Goal: Task Accomplishment & Management: Manage account settings

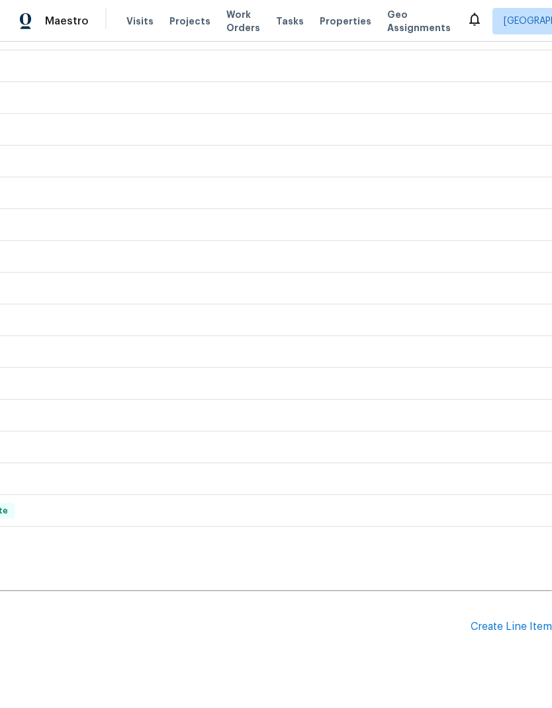
scroll to position [336, 196]
click at [504, 628] on div "Create Line Item" at bounding box center [511, 628] width 81 height 13
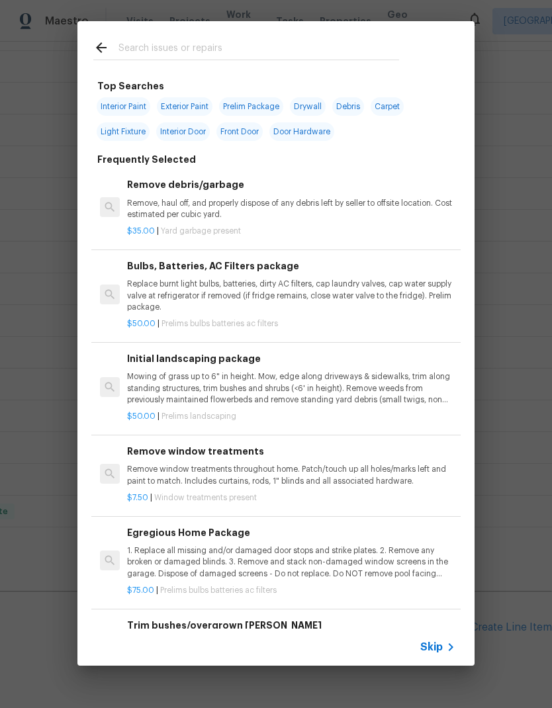
click at [152, 52] on input "text" at bounding box center [258, 50] width 281 height 20
click at [250, 103] on span "Prelim Package" at bounding box center [251, 106] width 64 height 19
type input "Prelim Package"
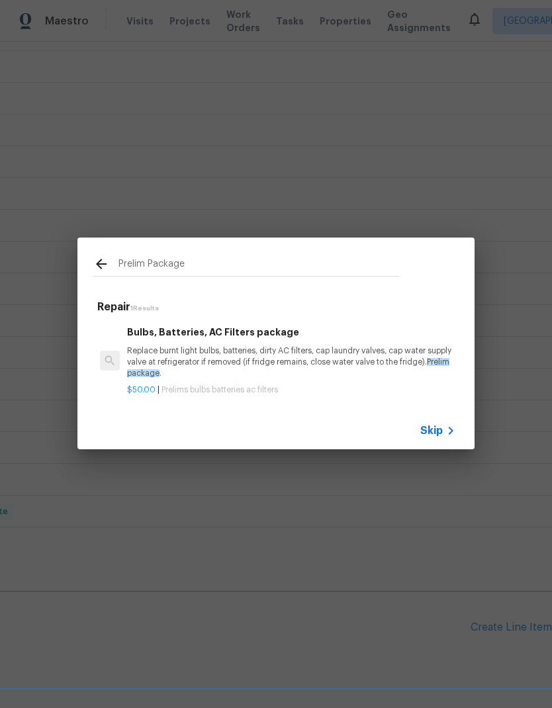
click at [339, 349] on p "Replace burnt light bulbs, batteries, dirty AC filters, cap laundry valves, cap…" at bounding box center [291, 363] width 328 height 34
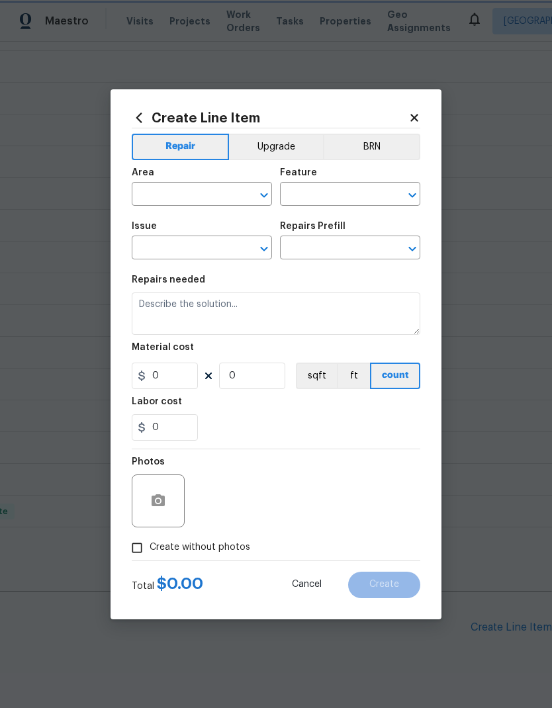
type input "Home Readiness Packages"
type input "Bulbs, Batteries, AC Filters"
type textarea "Replace burnt light bulbs, batteries, dirty AC filters, cap laundry valves, cap…"
type input "1"
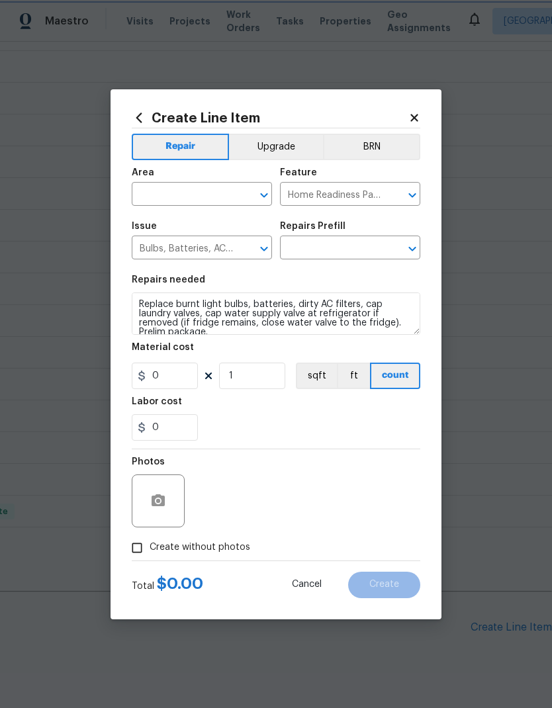
type input "Bulbs, Batteries, AC Filters package $50.00"
type input "50"
click at [198, 198] on input "text" at bounding box center [183, 195] width 103 height 21
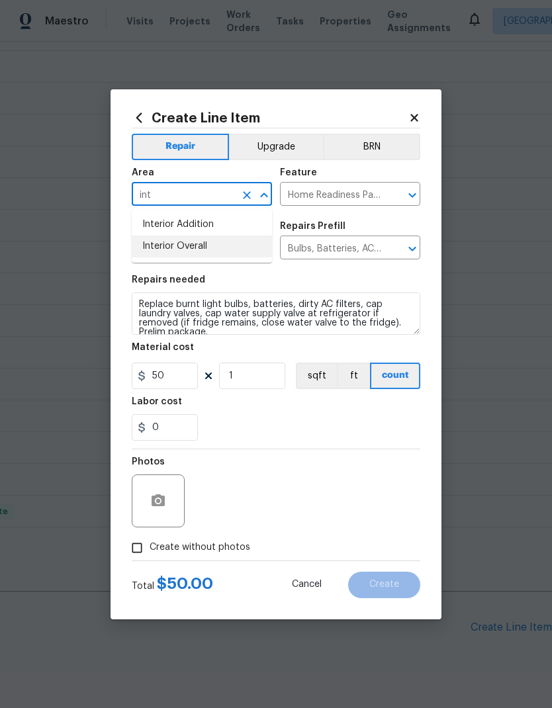
click at [212, 244] on li "Interior Overall" at bounding box center [202, 247] width 140 height 22
type input "Interior Overall"
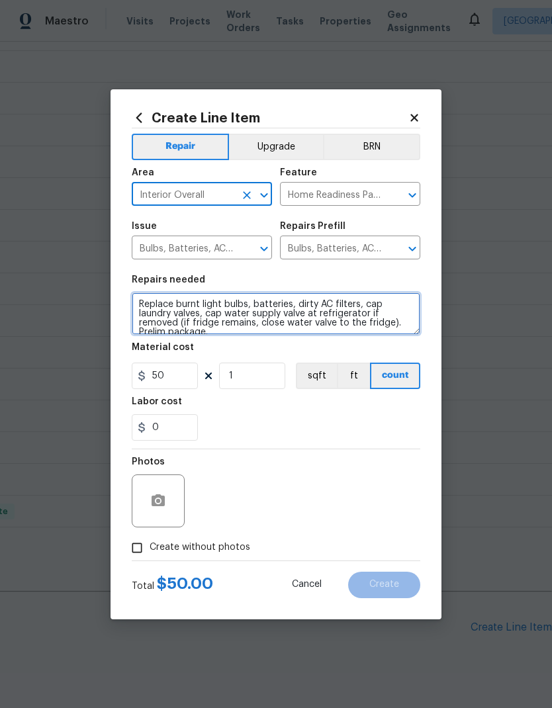
click at [140, 301] on textarea "Replace burnt light bulbs, batteries, dirty AC filters, cap laundry valves, cap…" at bounding box center [276, 314] width 289 height 42
click at [140, 300] on textarea "Replace burnt light bulbs, batteries, dirty AC filters, cap laundry valves, cap…" at bounding box center [276, 314] width 289 height 42
click at [144, 302] on textarea "Replace burnt light bulbs, batteries, dirty AC filters, cap laundry valves, cap…" at bounding box center [276, 314] width 289 height 42
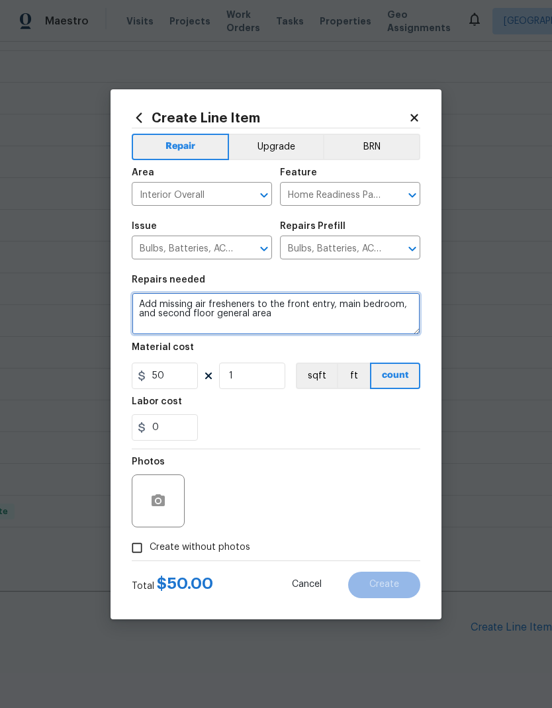
click at [410, 306] on textarea "Add missing air fresheners to the front entry, main bedroom, and second floor g…" at bounding box center [276, 314] width 289 height 42
click at [368, 316] on textarea "Add missing air fresheners to the front entry, main bedroom, main living room, …" at bounding box center [276, 314] width 289 height 42
click at [193, 303] on textarea "Add missing air fresheners to the front entry, main bedroom, main living room, …" at bounding box center [276, 314] width 289 height 42
click at [398, 318] on textarea "Add missing plug-in air fresheners to the front entry, main bedroom, main livin…" at bounding box center [276, 314] width 289 height 42
type textarea "Add missing plug-in air fresheners to the front entry, main bedroom, main livin…"
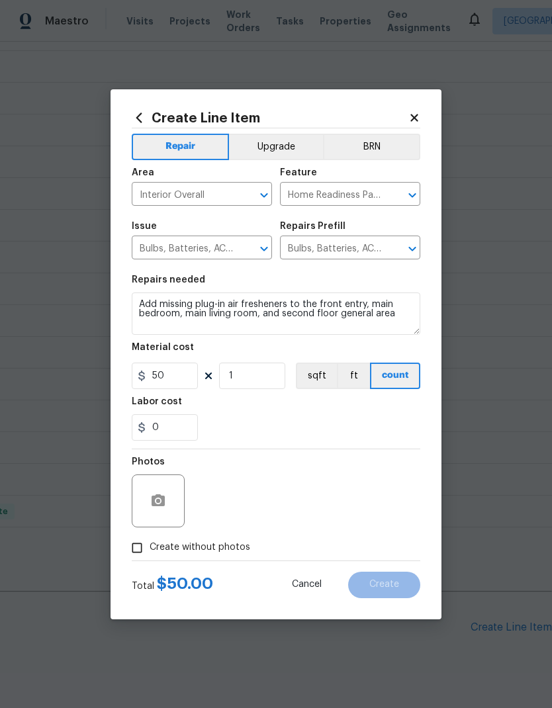
click at [142, 551] on input "Create without photos" at bounding box center [136, 547] width 25 height 25
checkbox input "true"
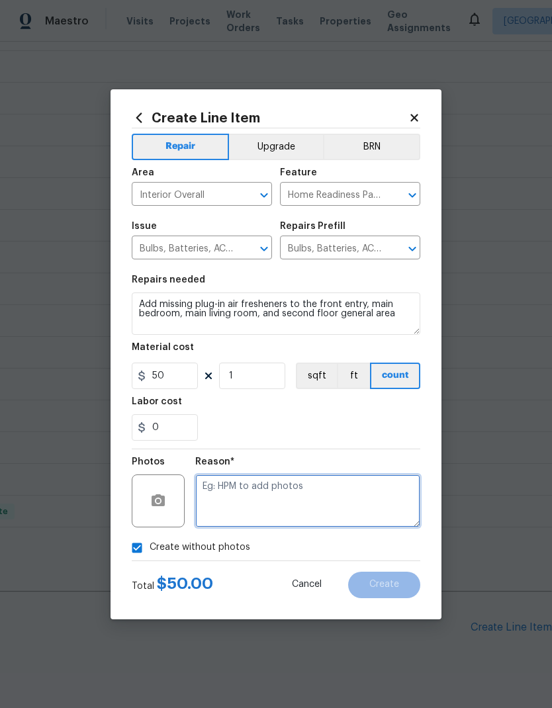
click at [277, 496] on textarea at bounding box center [307, 501] width 225 height 53
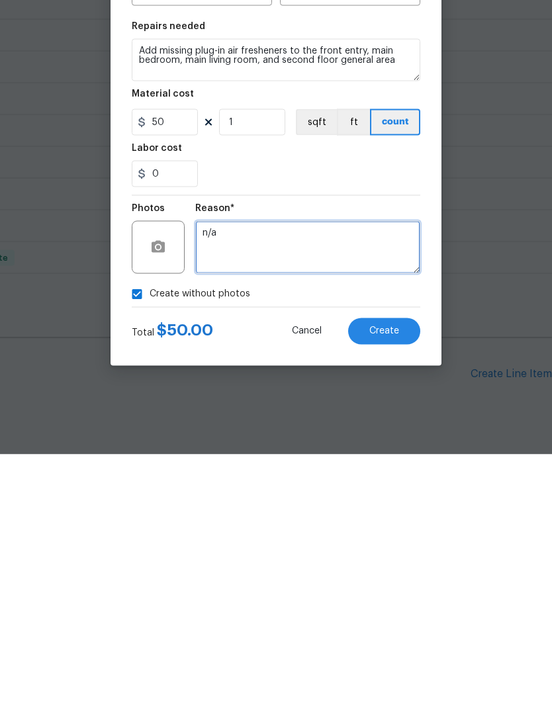
type textarea "n/a"
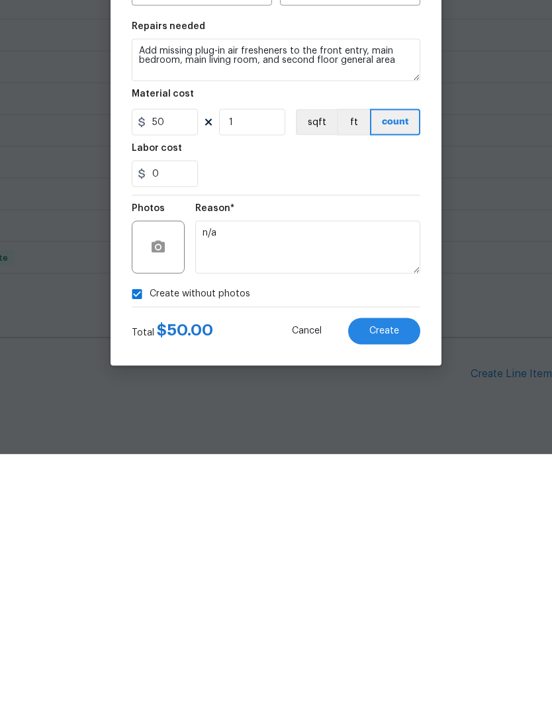
click at [394, 580] on span "Create" at bounding box center [384, 585] width 30 height 10
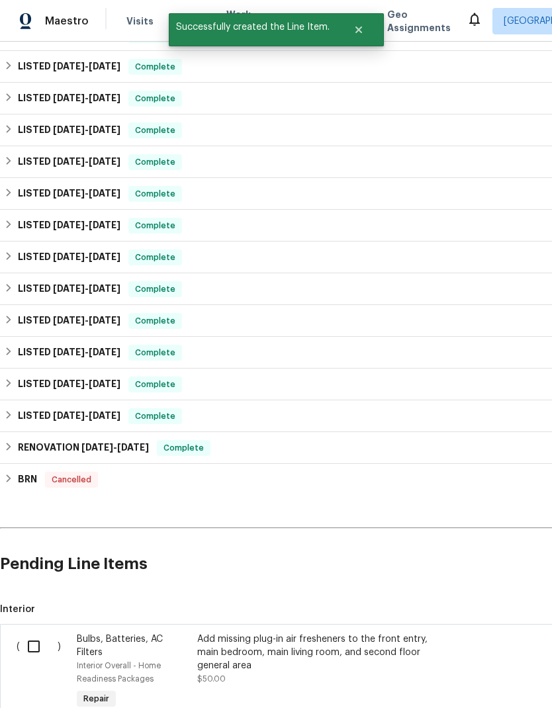
scroll to position [401, 0]
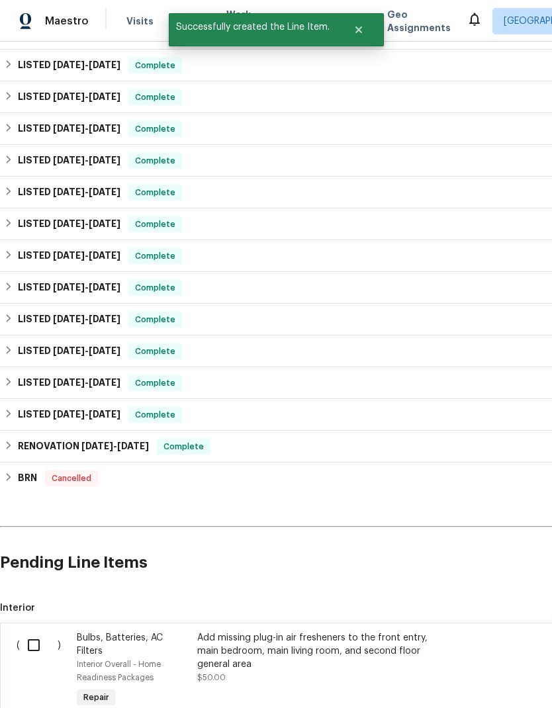
click at [36, 631] on input "checkbox" at bounding box center [39, 645] width 38 height 28
checkbox input "true"
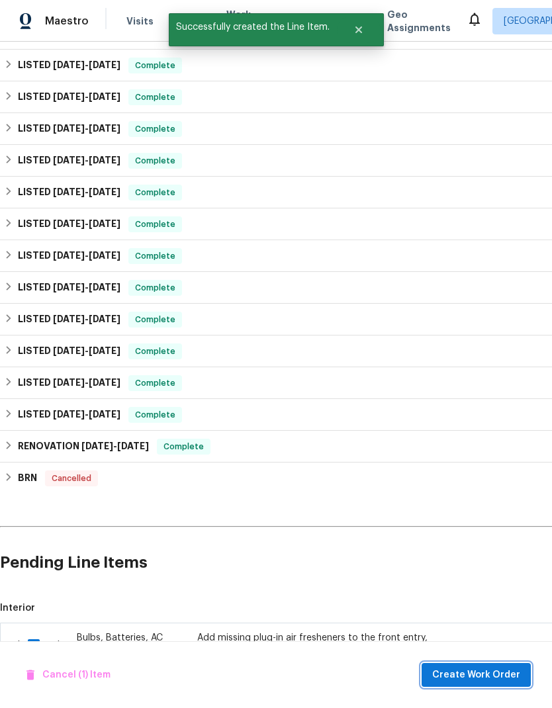
click at [484, 679] on span "Create Work Order" at bounding box center [476, 675] width 88 height 17
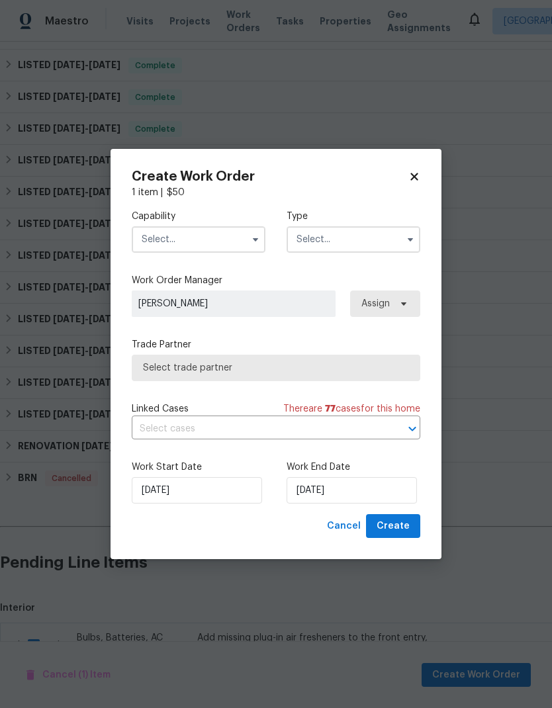
click at [195, 233] on input "text" at bounding box center [199, 239] width 134 height 26
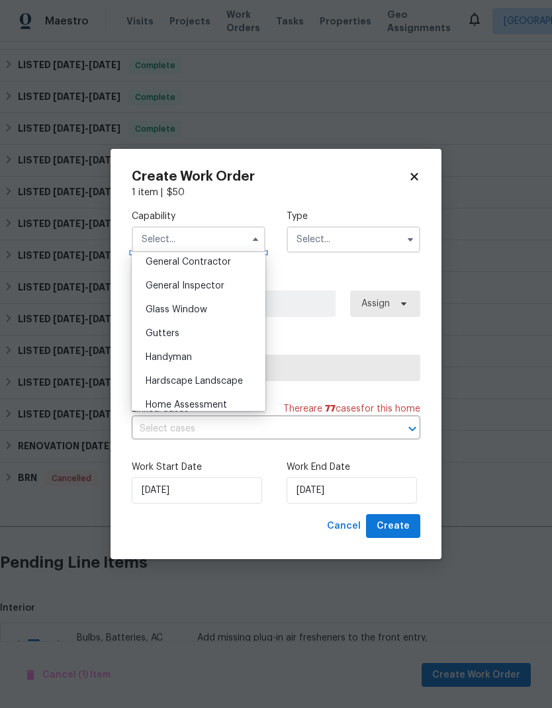
scroll to position [638, 0]
click at [211, 353] on div "Handyman" at bounding box center [198, 358] width 127 height 24
type input "Handyman"
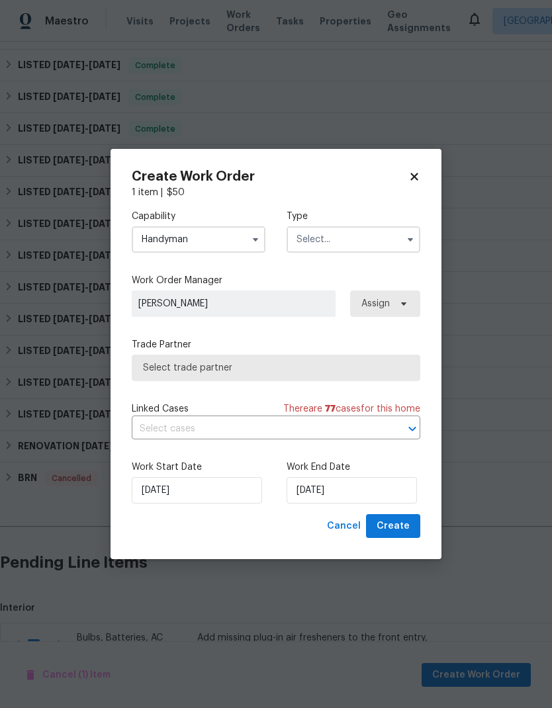
click at [337, 246] on input "text" at bounding box center [354, 239] width 134 height 26
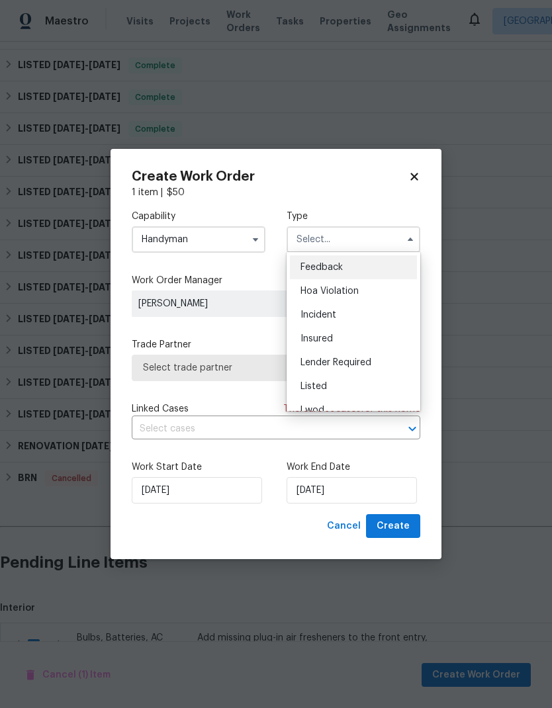
click at [345, 387] on div "Listed" at bounding box center [353, 387] width 127 height 24
type input "Listed"
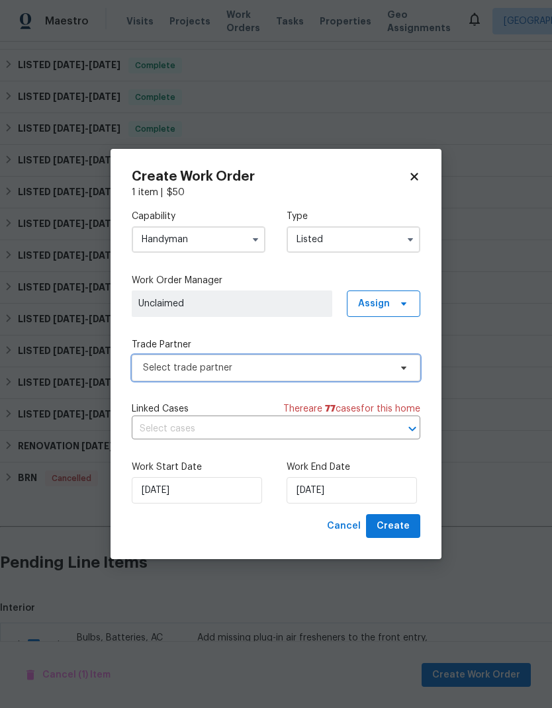
click at [277, 367] on span "Select trade partner" at bounding box center [266, 367] width 247 height 13
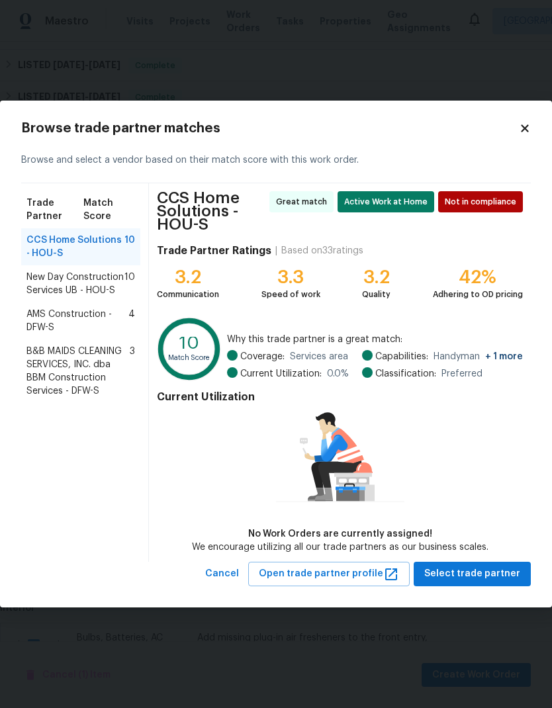
click at [40, 293] on span "New Day Construction Services UB - HOU-S" at bounding box center [75, 284] width 98 height 26
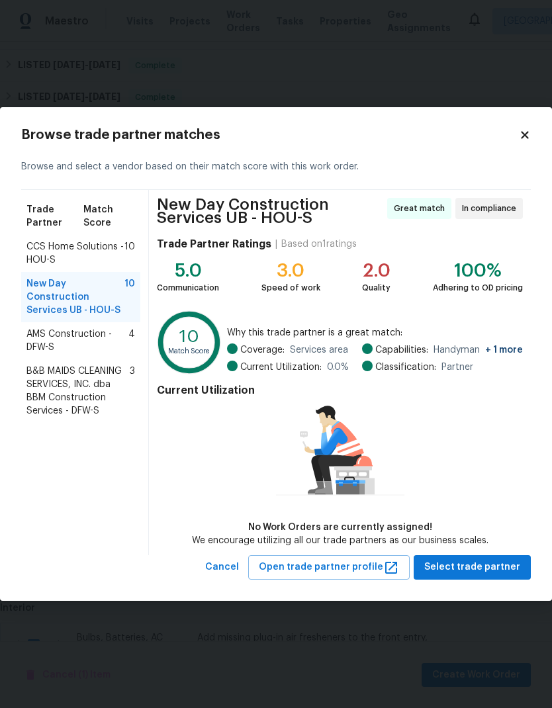
click at [42, 254] on span "CCS Home Solutions - HOU-S" at bounding box center [75, 253] width 98 height 26
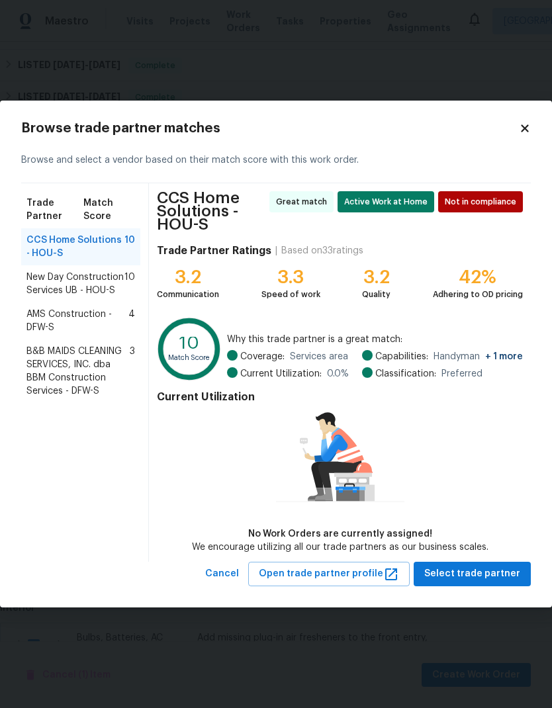
click at [49, 289] on span "New Day Construction Services UB - HOU-S" at bounding box center [75, 284] width 98 height 26
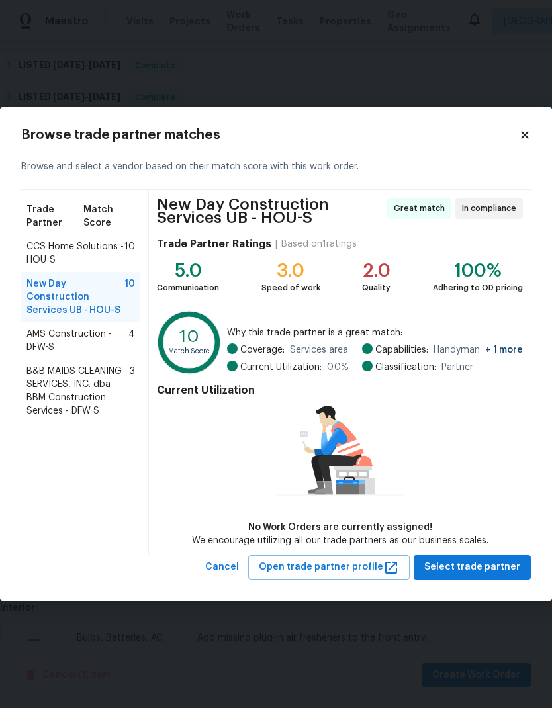
click at [39, 253] on span "CCS Home Solutions - HOU-S" at bounding box center [75, 253] width 98 height 26
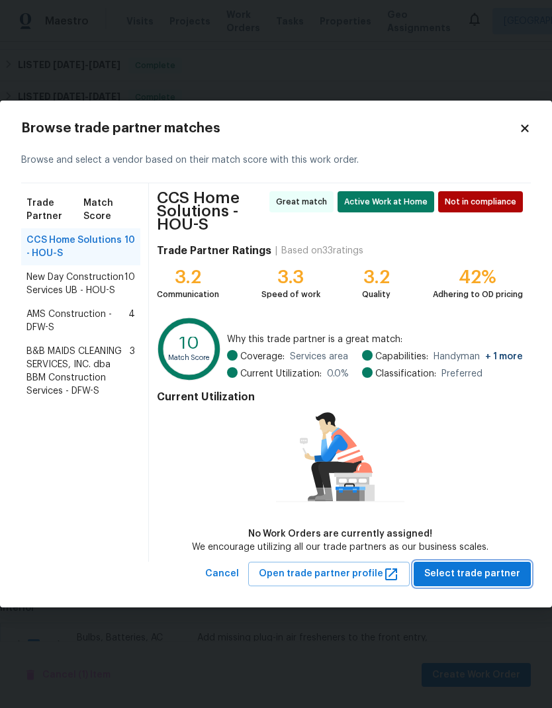
click at [497, 578] on span "Select trade partner" at bounding box center [472, 574] width 96 height 17
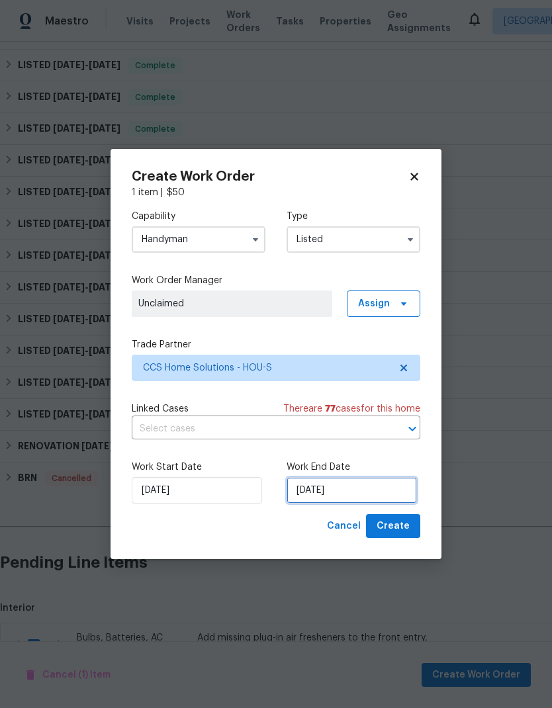
click at [354, 490] on input "[DATE]" at bounding box center [352, 490] width 130 height 26
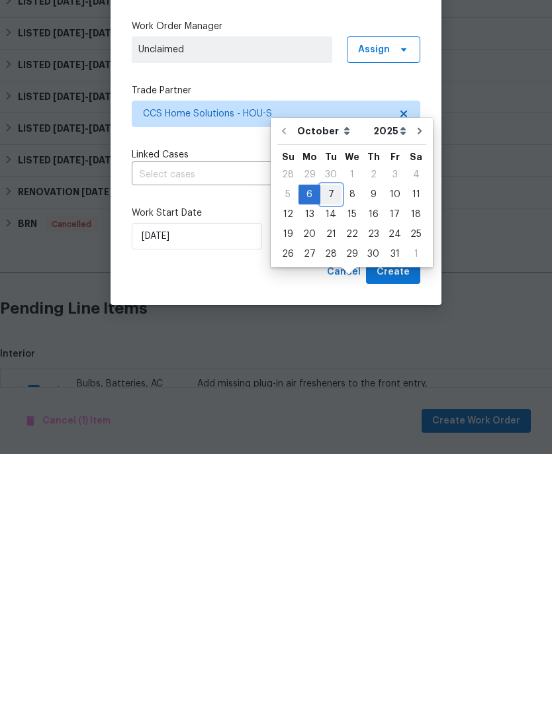
click at [332, 439] on div "7" at bounding box center [330, 448] width 21 height 19
type input "[DATE]"
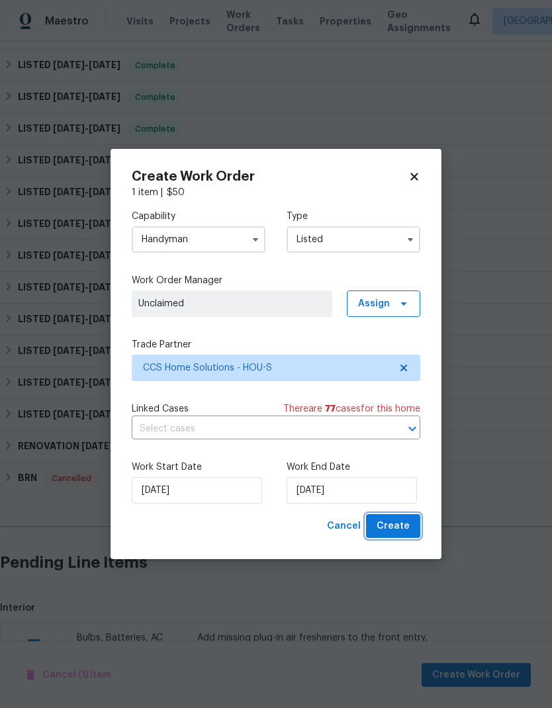
click at [399, 527] on span "Create" at bounding box center [393, 526] width 33 height 17
checkbox input "false"
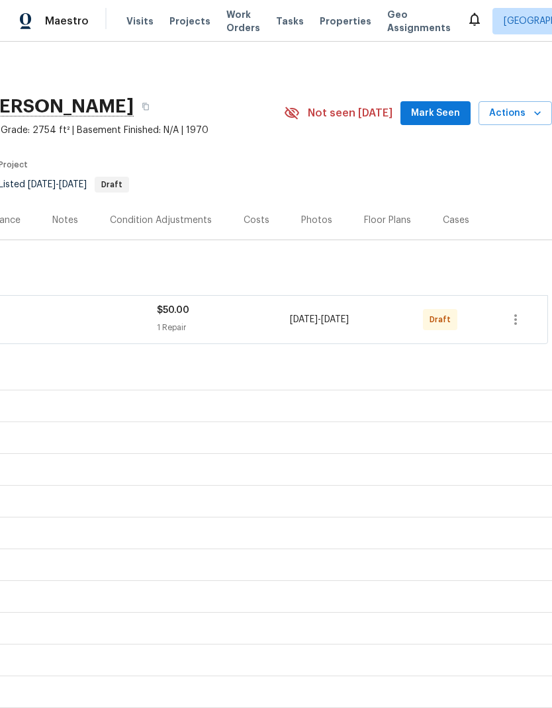
scroll to position [0, 196]
click at [512, 312] on icon "button" at bounding box center [516, 320] width 16 height 16
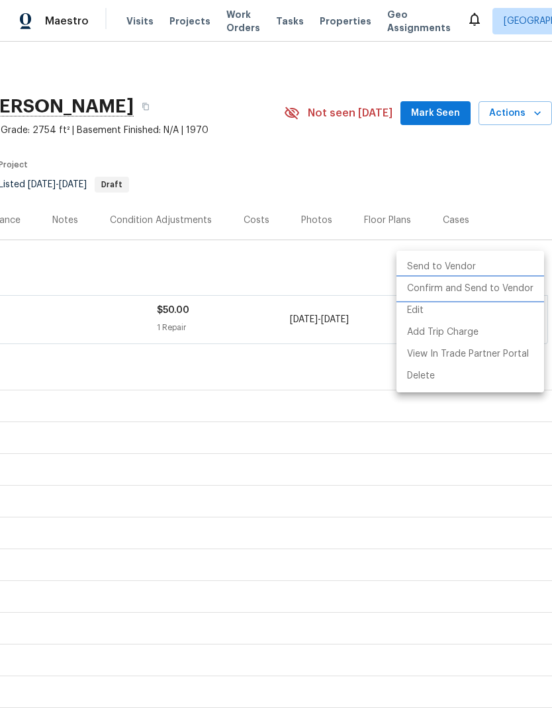
click at [488, 291] on li "Confirm and Send to Vendor" at bounding box center [470, 289] width 148 height 22
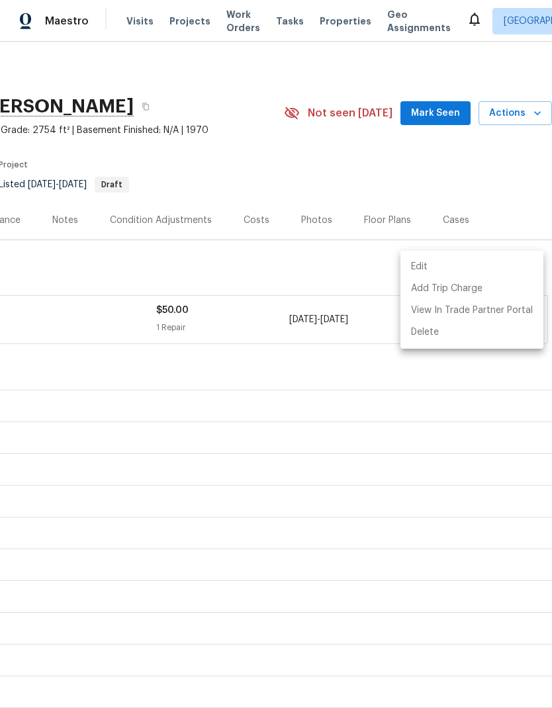
click at [456, 228] on div at bounding box center [276, 354] width 552 height 708
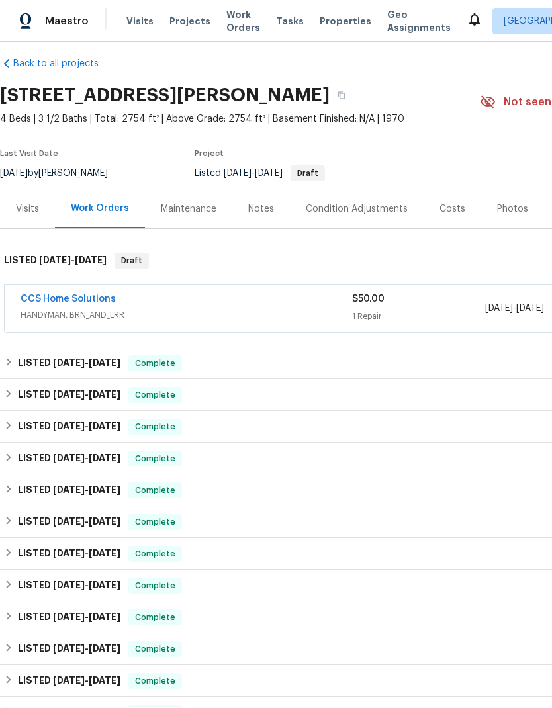
scroll to position [12, 0]
click at [44, 294] on link "CCS Home Solutions" at bounding box center [68, 298] width 95 height 9
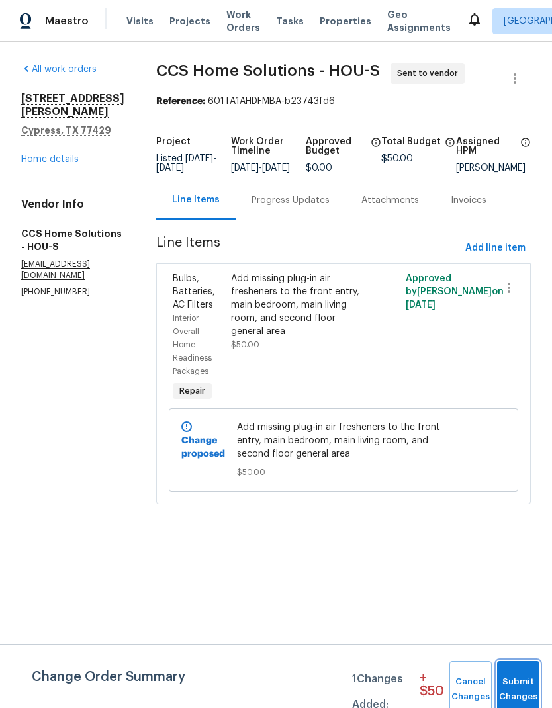
click at [520, 697] on span "Submit Changes" at bounding box center [518, 689] width 29 height 30
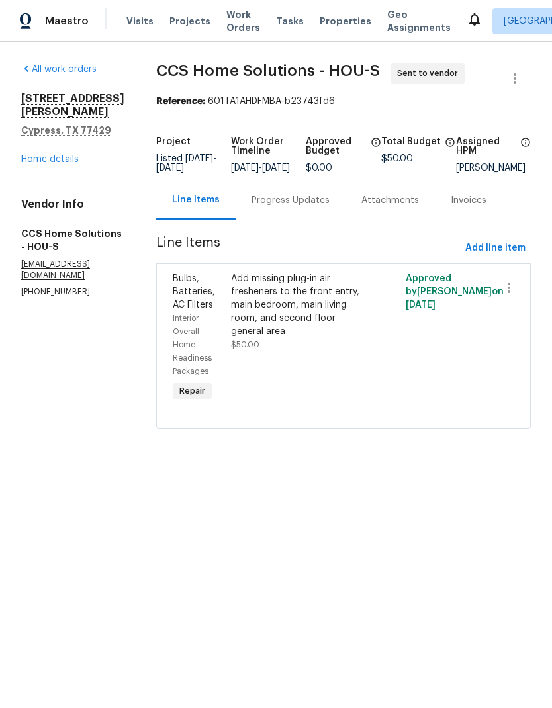
click at [44, 162] on link "Home details" at bounding box center [50, 159] width 58 height 9
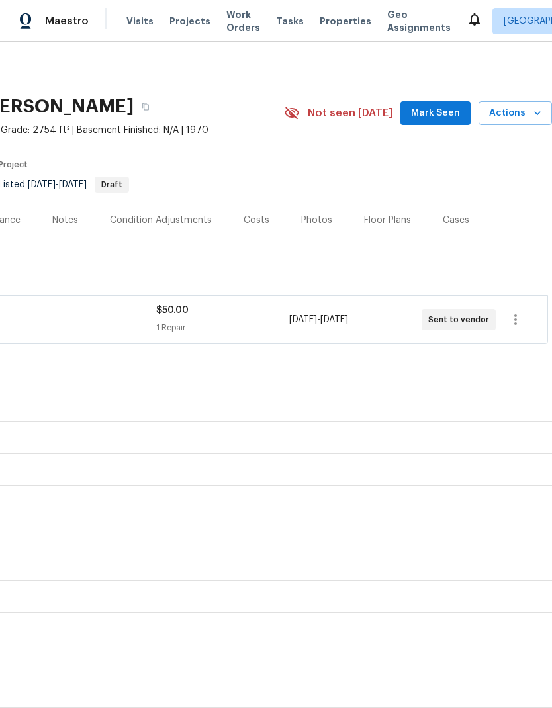
scroll to position [0, 196]
